Goal: Information Seeking & Learning: Learn about a topic

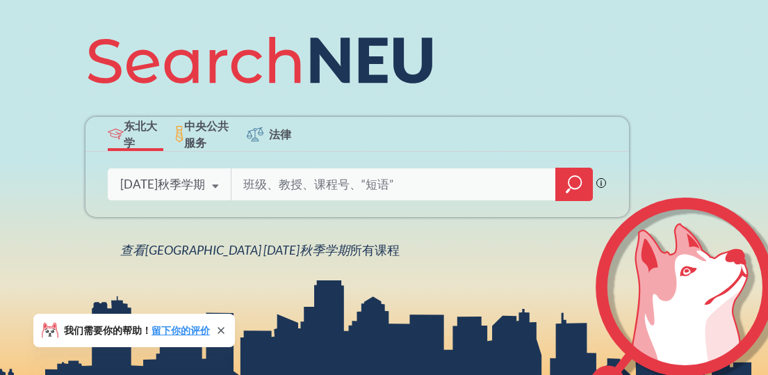
scroll to position [162, 0]
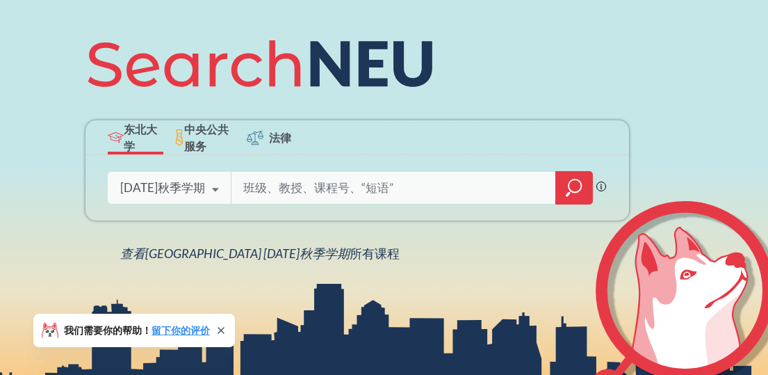
click at [319, 189] on input "search" at bounding box center [394, 187] width 304 height 29
click at [211, 195] on icon at bounding box center [215, 189] width 26 height 39
click at [291, 180] on input "search" at bounding box center [394, 187] width 304 height 29
type input "S"
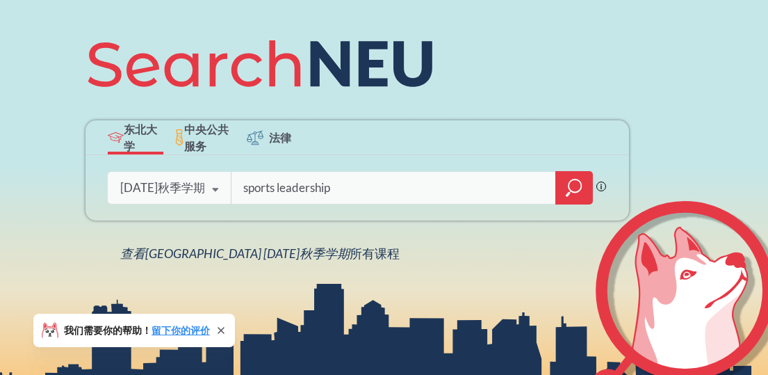
type input "sports leadership"
click at [561, 172] on div at bounding box center [575, 187] width 38 height 33
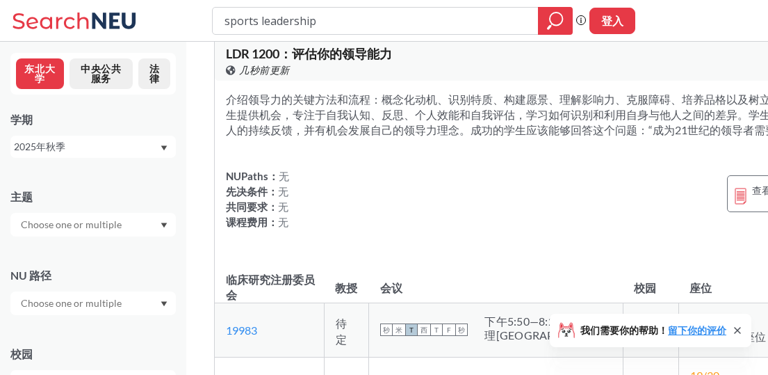
scroll to position [4549, 0]
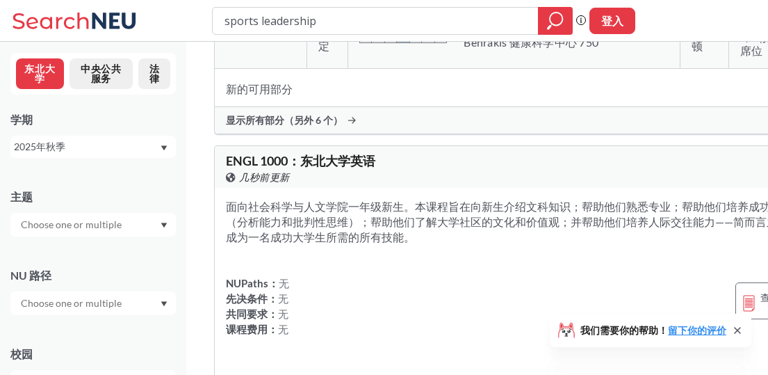
scroll to position [0, 0]
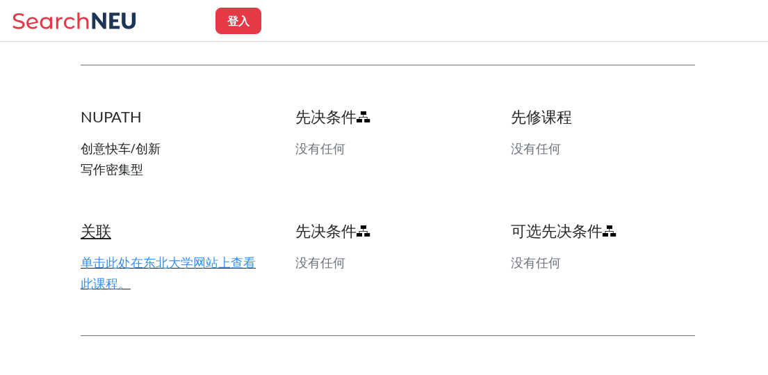
scroll to position [707, 0]
click at [193, 252] on font "单击此处在东北大学网站上查看此课程。" at bounding box center [168, 271] width 175 height 38
